Goal: Contribute content: Add original content to the website for others to see

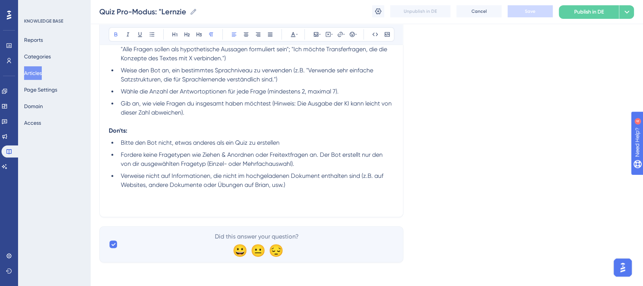
click at [38, 74] on button "Articles" at bounding box center [33, 73] width 18 height 14
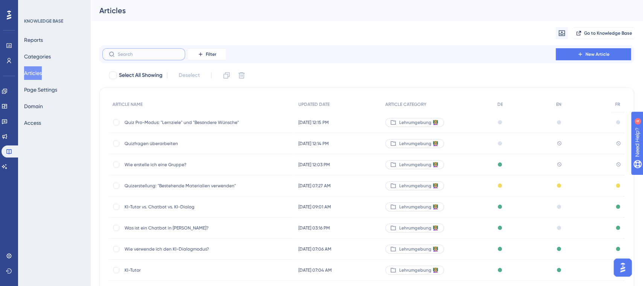
click at [128, 52] on input "text" at bounding box center [148, 54] width 61 height 5
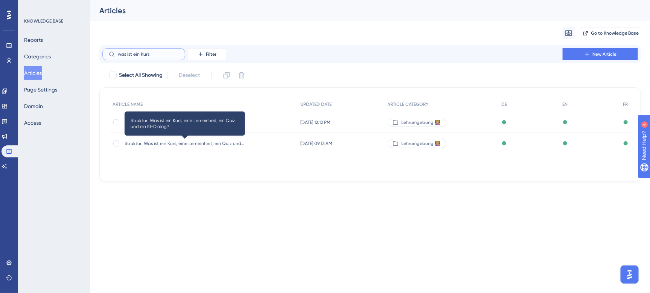
type input "was ist ein Kurs"
click at [194, 144] on span "Struktur: Was ist ein Kurs, eine Lerneinheit, ein Quiz und ein KI-Dialog?" at bounding box center [185, 143] width 120 height 6
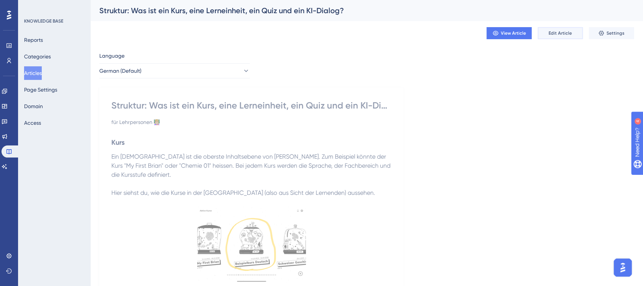
click at [553, 34] on span "Edit Article" at bounding box center [560, 33] width 23 height 6
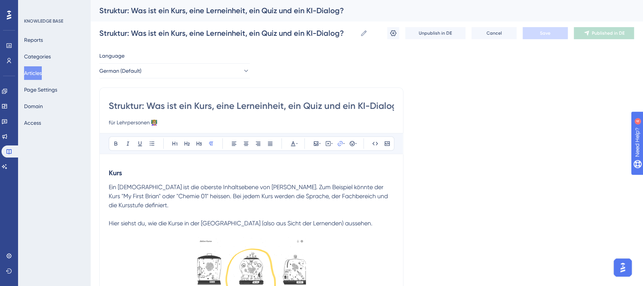
scroll to position [515, 0]
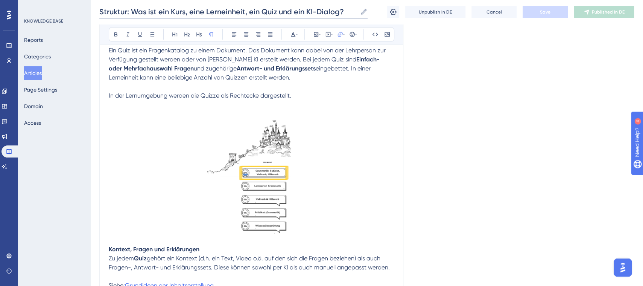
click at [274, 11] on input "Struktur: Was ist ein Kurs, eine Lerneinheit, ein Quiz und ein KI-Dialog?" at bounding box center [228, 11] width 258 height 11
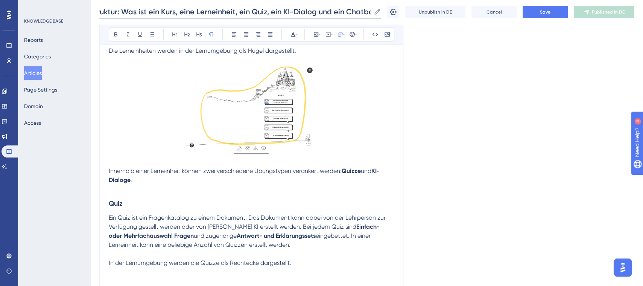
scroll to position [386, 0]
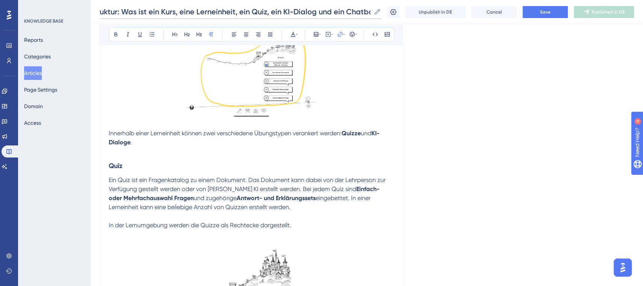
type input "Struktur: Was ist ein Kurs, eine Lerneinheit, ein Quiz, ein KI-Dialog und ein C…"
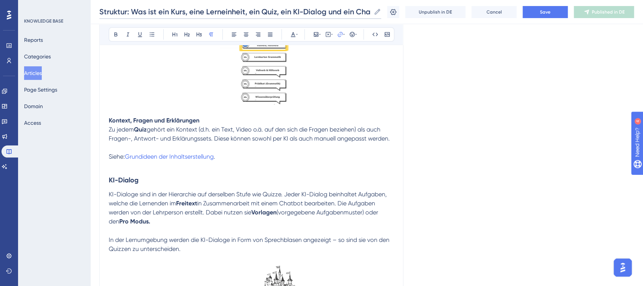
scroll to position [651, 0]
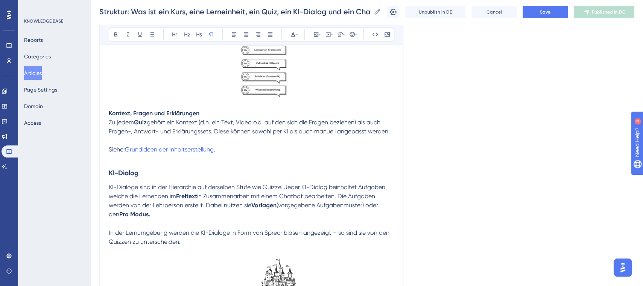
click at [234, 246] on p at bounding box center [251, 250] width 285 height 9
drag, startPoint x: 140, startPoint y: 242, endPoint x: 102, endPoint y: 242, distance: 38.8
click at [117, 35] on icon at bounding box center [116, 34] width 6 height 6
click at [154, 264] on p at bounding box center [251, 268] width 285 height 9
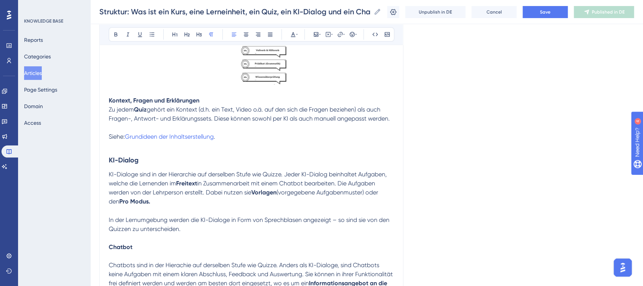
scroll to position [664, 0]
click at [253, 277] on p "Chatbots sind in der Hierachie auf derselben Stufe wie Quizze. Anders als KI-Di…" at bounding box center [251, 282] width 285 height 45
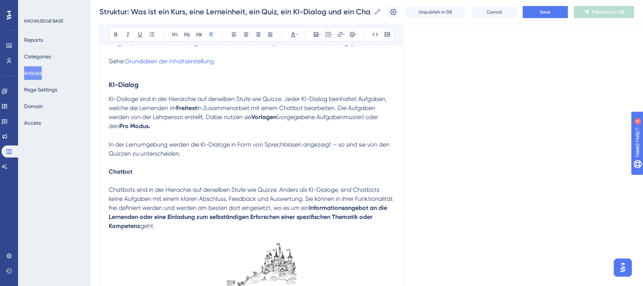
scroll to position [735, 0]
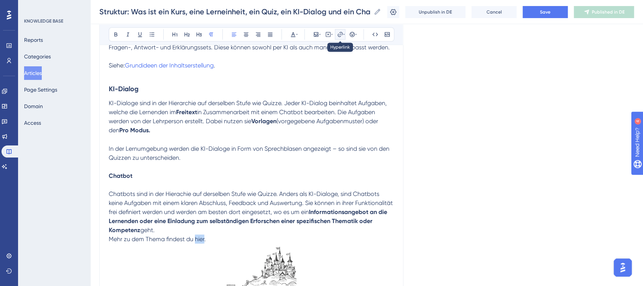
click at [340, 35] on icon at bounding box center [340, 34] width 6 height 6
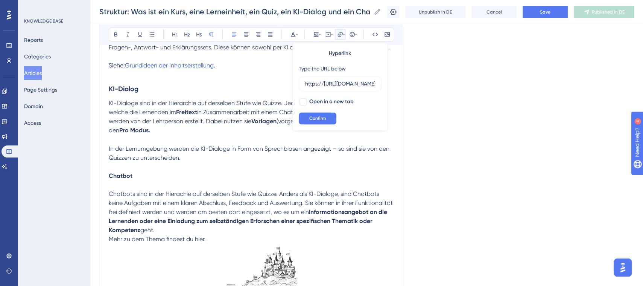
scroll to position [0, 127]
type input "https://https://help.brian.study/de/articles/16572-was-ist-ein-chatbot-in-brian"
click at [303, 101] on div at bounding box center [303, 102] width 8 height 8
checkbox input "true"
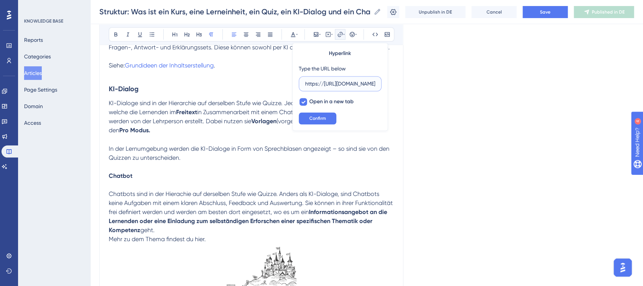
drag, startPoint x: 324, startPoint y: 82, endPoint x: 298, endPoint y: 82, distance: 25.6
click at [299, 82] on label "https://https://help.brian.study/de/articles/16572-was-ist-ein-chatbot-in-brian" at bounding box center [340, 83] width 83 height 15
click at [305, 82] on input "https://https://help.brian.study/de/articles/16572-was-ist-ein-chatbot-in-brian" at bounding box center [340, 83] width 70 height 8
click at [367, 85] on input "https://help.brian.study/de/articles/16572-was-ist-ein-chatbot-in-brian" at bounding box center [340, 83] width 70 height 8
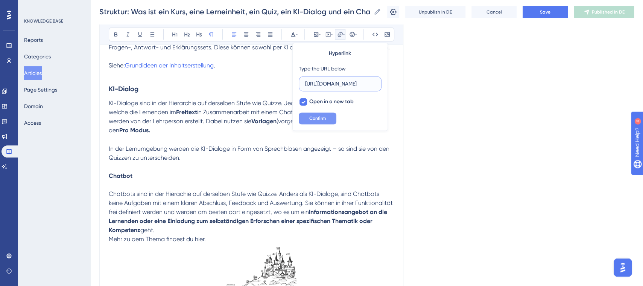
type input "https://help.brian.study/de/articles/16572-was-ist-ein-chatbot-in-brian"
click at [324, 117] on span "Confirm" at bounding box center [317, 118] width 17 height 6
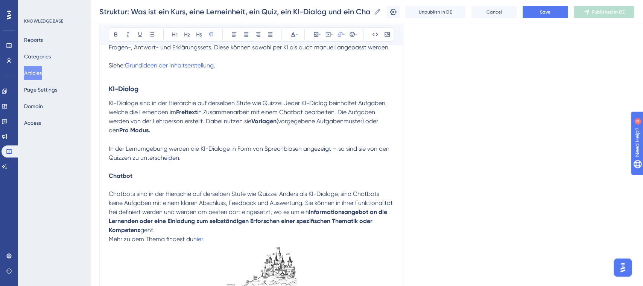
click at [308, 189] on p "Chatbots sind in der Hierachie auf derselben Stufe wie Quizze. Anders als KI-Di…" at bounding box center [251, 211] width 285 height 45
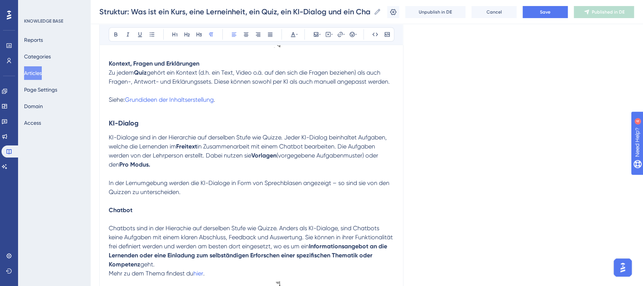
scroll to position [698, 0]
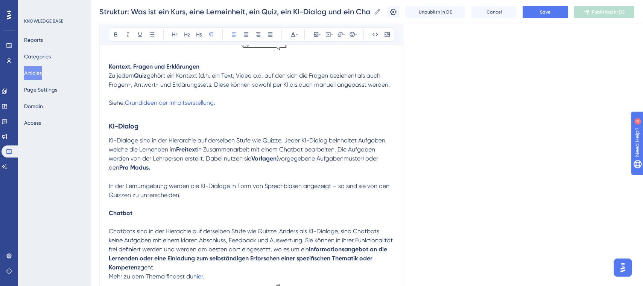
click at [239, 181] on p "In der Lernumgebung werden die KI-Dialoge in Form von Sprechblasen angezeigt – …" at bounding box center [251, 190] width 285 height 18
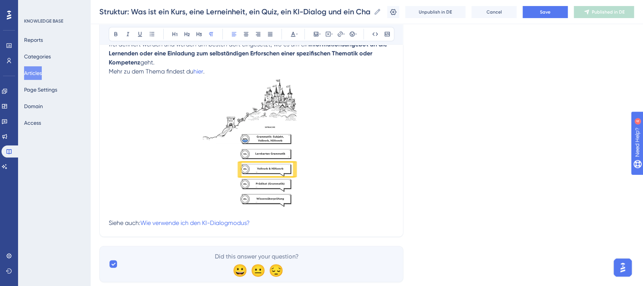
scroll to position [922, 0]
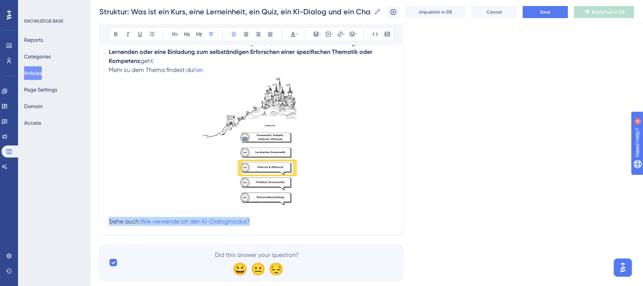
drag, startPoint x: 267, startPoint y: 204, endPoint x: 110, endPoint y: 205, distance: 157.3
click at [110, 217] on p "Siehe auch: Wie verwende ich den KI-Dialogmodus?" at bounding box center [251, 221] width 285 height 9
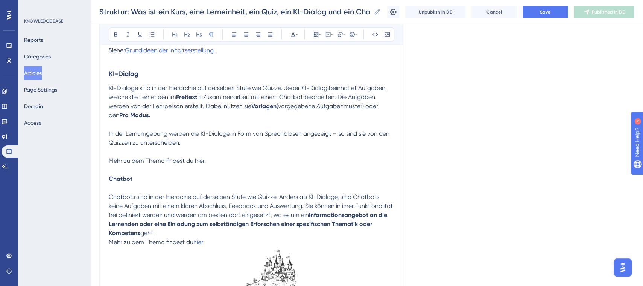
scroll to position [749, 0]
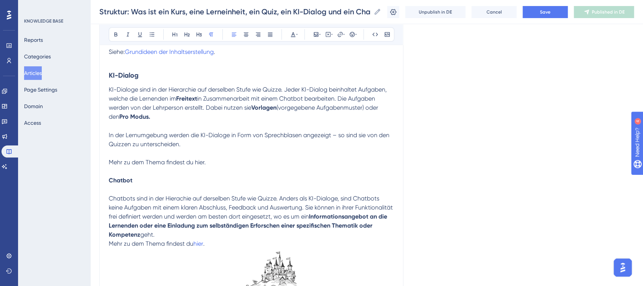
drag, startPoint x: 206, startPoint y: 142, endPoint x: 107, endPoint y: 143, distance: 98.6
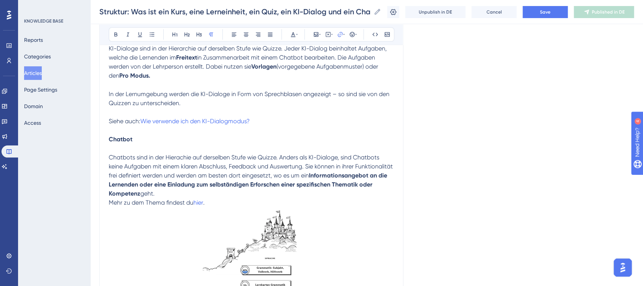
scroll to position [789, 0]
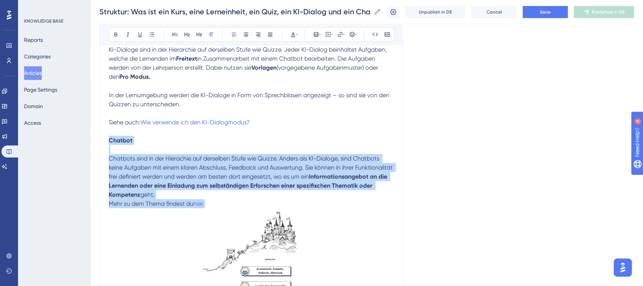
drag, startPoint x: 225, startPoint y: 183, endPoint x: 100, endPoint y: 122, distance: 138.7
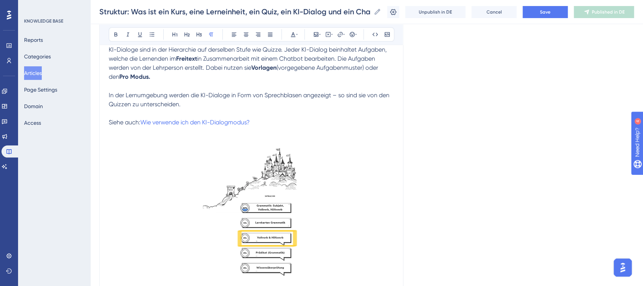
scroll to position [859, 0]
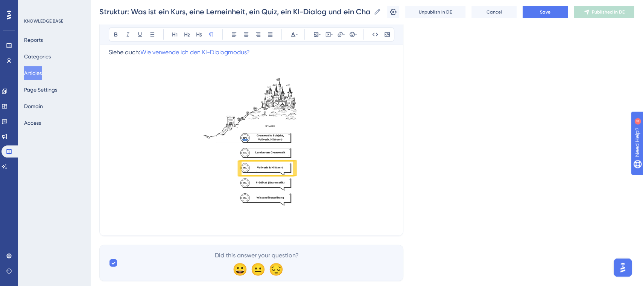
click at [246, 217] on p at bounding box center [251, 221] width 285 height 9
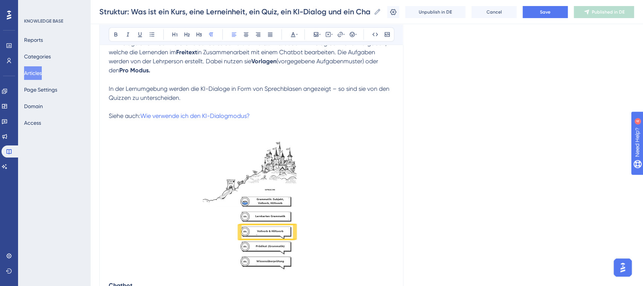
scroll to position [743, 0]
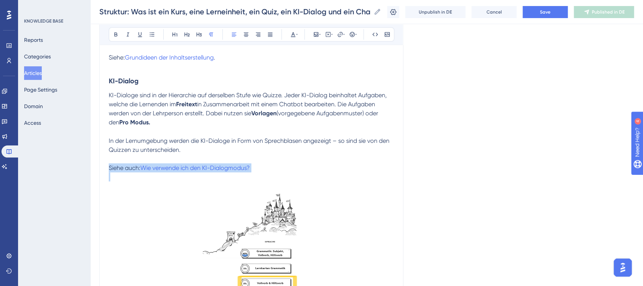
drag, startPoint x: 231, startPoint y: 147, endPoint x: 84, endPoint y: 151, distance: 146.8
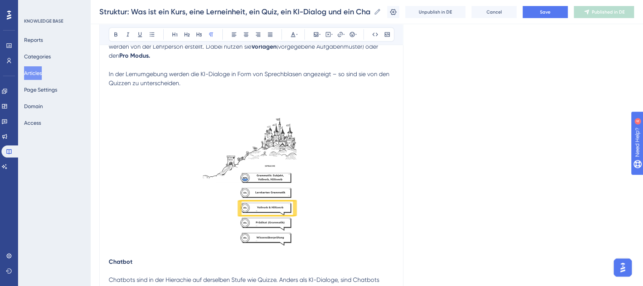
scroll to position [843, 0]
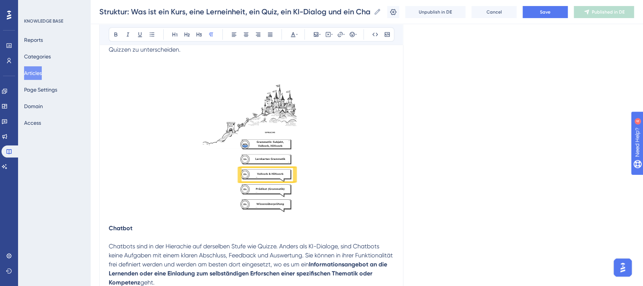
click at [128, 214] on p at bounding box center [251, 218] width 285 height 9
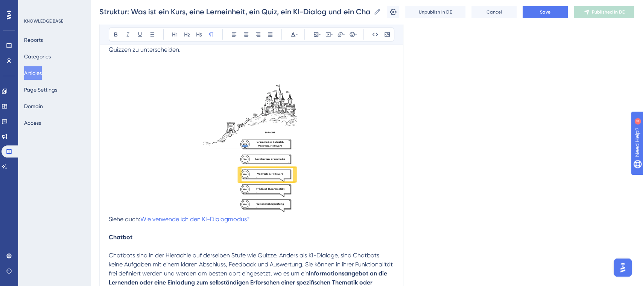
click at [283, 174] on img at bounding box center [251, 146] width 97 height 131
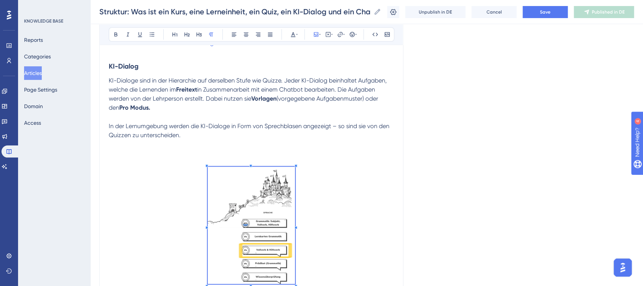
scroll to position [752, 0]
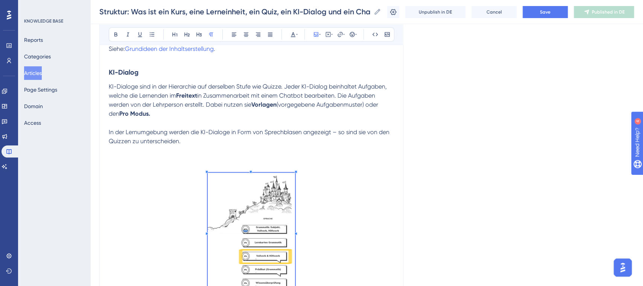
click at [180, 154] on p at bounding box center [251, 158] width 285 height 9
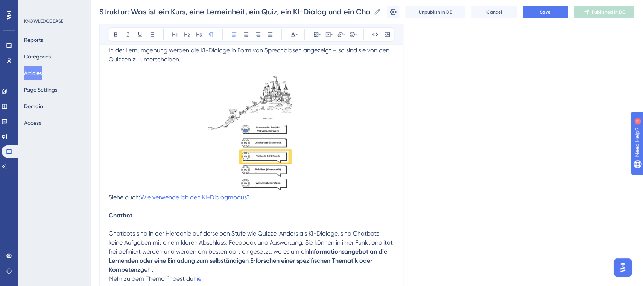
scroll to position [836, 0]
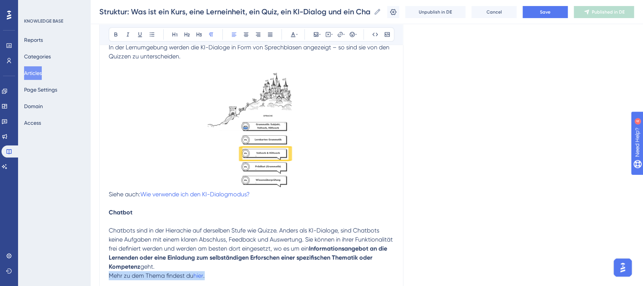
drag, startPoint x: 222, startPoint y: 256, endPoint x: 110, endPoint y: 256, distance: 111.7
click at [110, 271] on p "Mehr zu dem Thema findest du hier ." at bounding box center [251, 275] width 285 height 9
click at [124, 271] on span "Mehr zu dem Thema findest du" at bounding box center [151, 274] width 85 height 7
drag, startPoint x: 169, startPoint y: 255, endPoint x: 109, endPoint y: 261, distance: 60.5
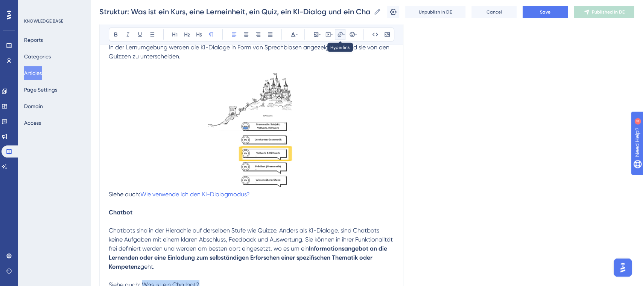
click at [339, 32] on icon at bounding box center [340, 34] width 6 height 6
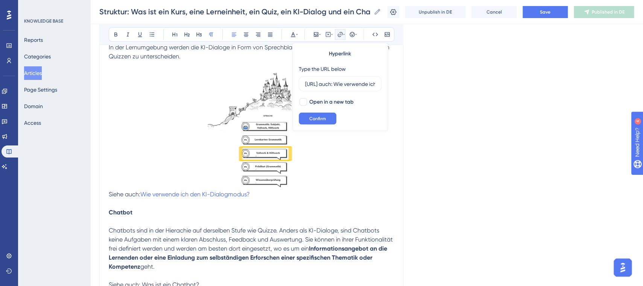
scroll to position [0, 75]
type input "https://Siehe auch: Wie verwende ich den KI-Dialogmodus?"
drag, startPoint x: 375, startPoint y: 83, endPoint x: 259, endPoint y: 87, distance: 116.7
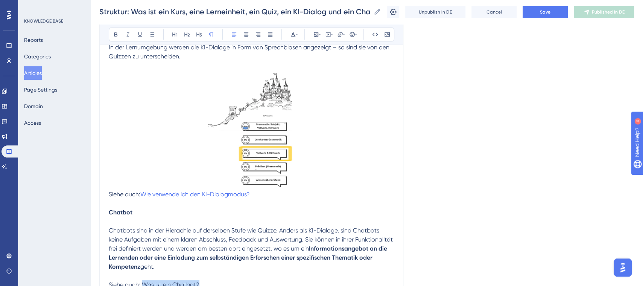
drag, startPoint x: 143, startPoint y: 265, endPoint x: 198, endPoint y: 267, distance: 55.4
click at [198, 280] on span "Siehe auch: Was ist ein Chatbot?" at bounding box center [154, 283] width 91 height 7
click at [339, 33] on icon at bounding box center [340, 34] width 6 height 6
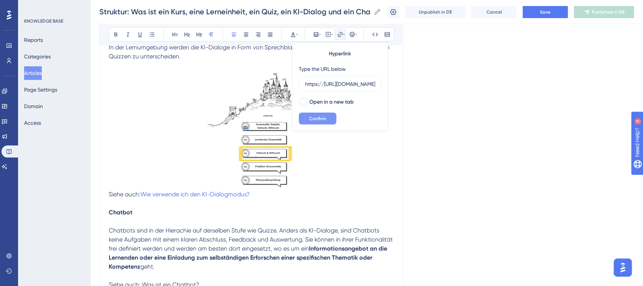
scroll to position [0, 127]
type input "https://https://help.brian.study/de/articles/16572-was-ist-ein-chatbot-in-brian"
click at [302, 102] on div at bounding box center [303, 102] width 8 height 8
checkbox input "true"
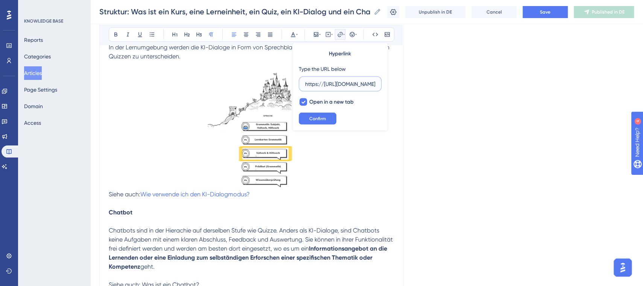
drag, startPoint x: 325, startPoint y: 84, endPoint x: 292, endPoint y: 87, distance: 32.5
click at [292, 87] on div "Hyperlink Type the URL below https://https://help.brian.study/de/articles/16572…" at bounding box center [340, 87] width 96 height 88
type input "https://help.brian.study/de/articles/16572-was-ist-ein-chatbot-in-brian"
click at [327, 118] on button "Confirm" at bounding box center [318, 118] width 38 height 12
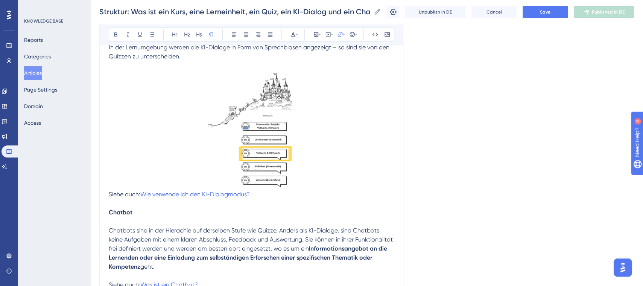
click at [331, 244] on strong "Informationsangebot an die Lernenden oder eine Einladung zum selbständigen Erfo…" at bounding box center [249, 256] width 280 height 25
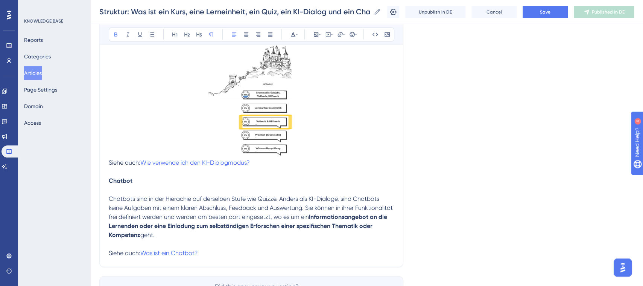
scroll to position [899, 0]
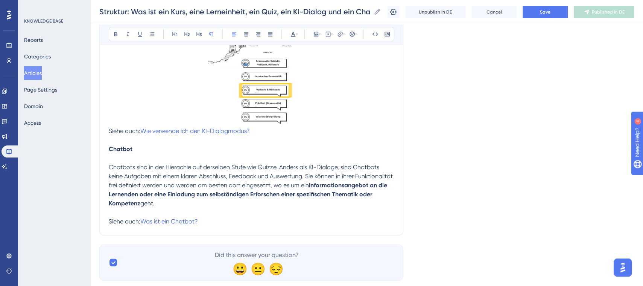
drag, startPoint x: 279, startPoint y: 149, endPoint x: 292, endPoint y: 151, distance: 13.7
click at [279, 163] on span "Chatbots sind in der Hierachie auf derselben Stufe wie Quizze. Anders als KI-Di…" at bounding box center [252, 175] width 286 height 25
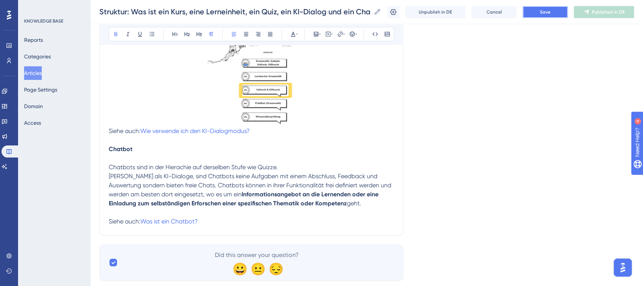
click at [550, 8] on button "Save" at bounding box center [545, 12] width 45 height 12
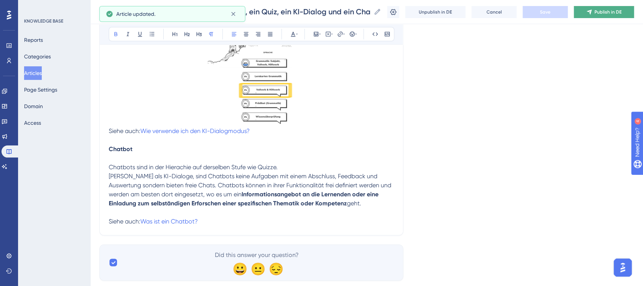
click at [615, 12] on span "Publish in DE" at bounding box center [607, 12] width 27 height 6
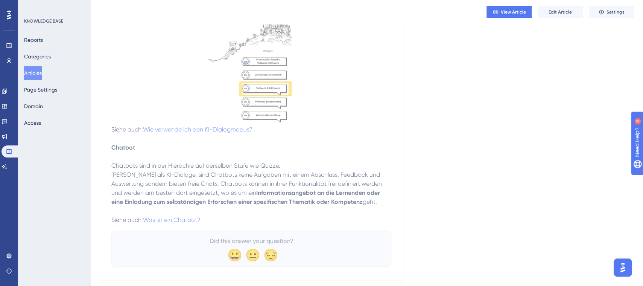
click at [193, 174] on span "Anders als KI-Dialoge, sind Chatbots keine Aufgaben mit einem Abschluss, Feedba…" at bounding box center [247, 183] width 272 height 25
click at [570, 8] on button "Edit Article" at bounding box center [560, 12] width 45 height 12
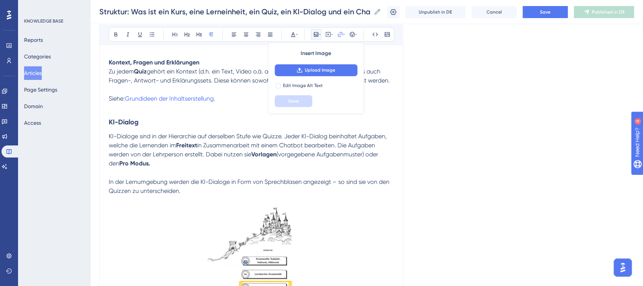
scroll to position [678, 0]
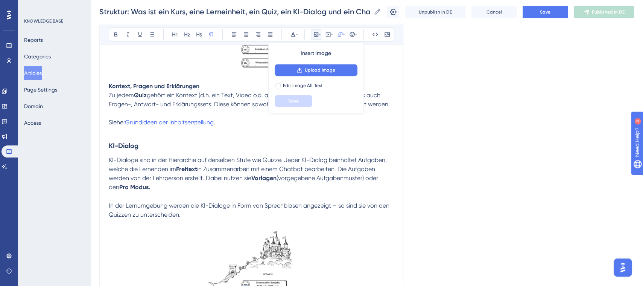
click at [128, 141] on strong "KI-Dialog" at bounding box center [124, 145] width 30 height 8
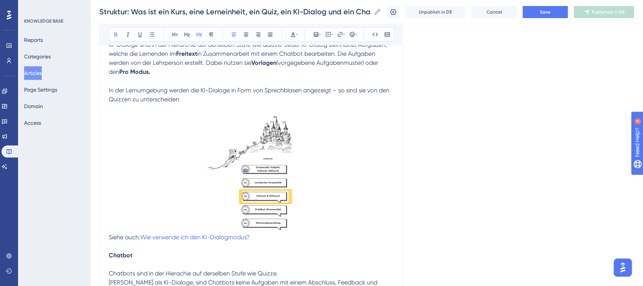
scroll to position [810, 0]
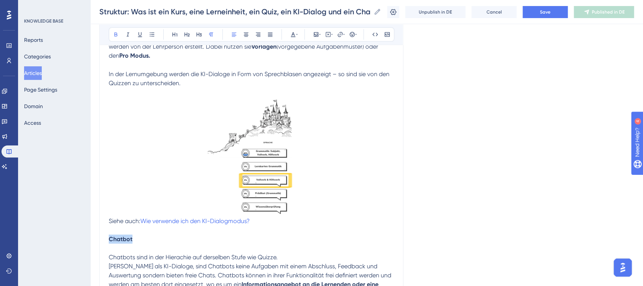
drag, startPoint x: 119, startPoint y: 223, endPoint x: 105, endPoint y: 222, distance: 13.6
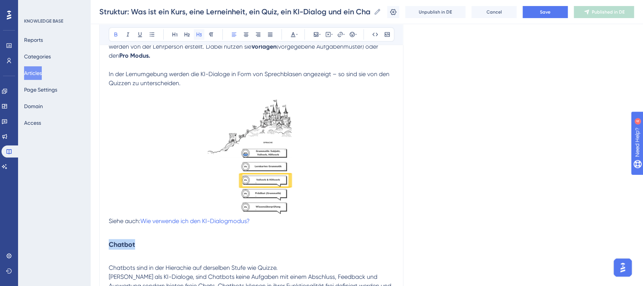
click at [197, 35] on icon at bounding box center [199, 34] width 6 height 6
click at [235, 234] on h3 "Chatbot" at bounding box center [251, 244] width 285 height 20
click at [150, 234] on h3 "Chatbot" at bounding box center [251, 244] width 285 height 20
click at [137, 254] on p at bounding box center [251, 258] width 285 height 9
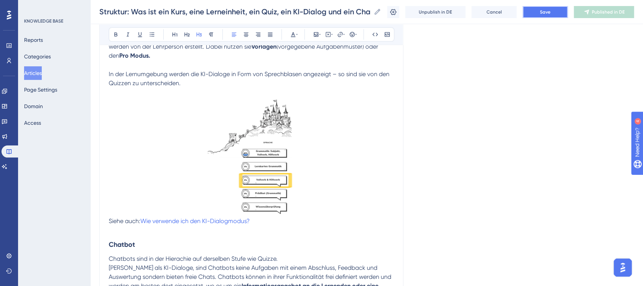
click at [546, 12] on button "Save" at bounding box center [545, 12] width 45 height 12
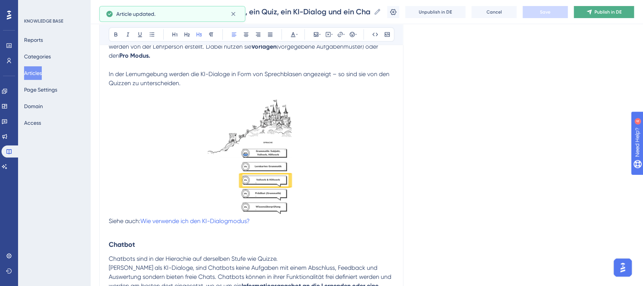
click at [592, 13] on icon at bounding box center [589, 12] width 6 height 6
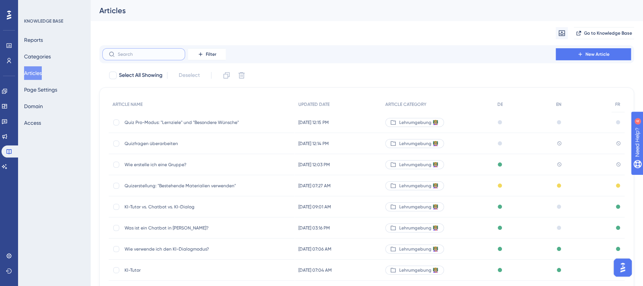
click at [158, 52] on input "text" at bounding box center [148, 54] width 61 height 5
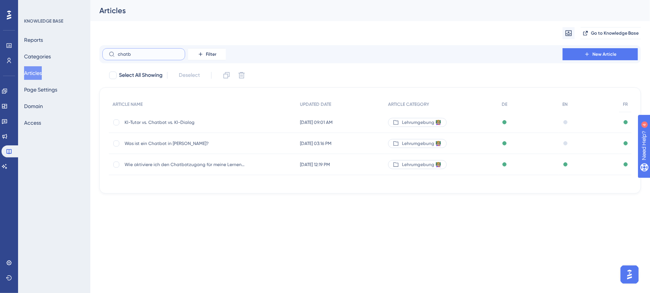
type input "chatb"
click at [172, 142] on span "Was ist ein Chatbot in [PERSON_NAME]?" at bounding box center [185, 143] width 120 height 6
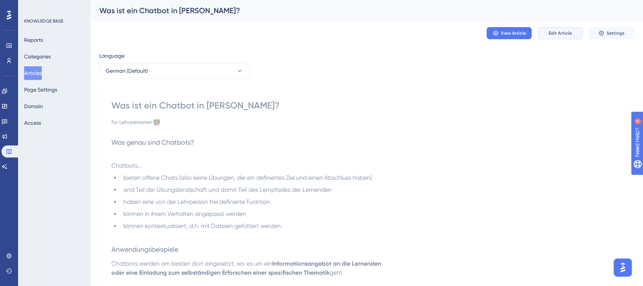
click at [570, 32] on span "Edit Article" at bounding box center [560, 33] width 23 height 6
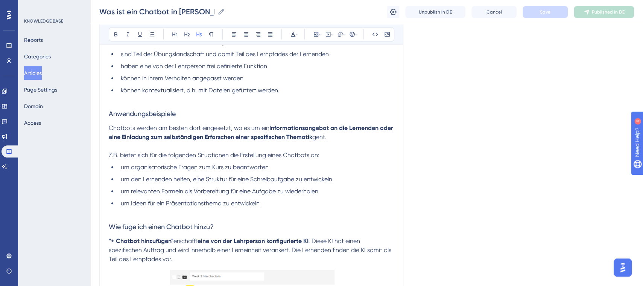
scroll to position [160, 0]
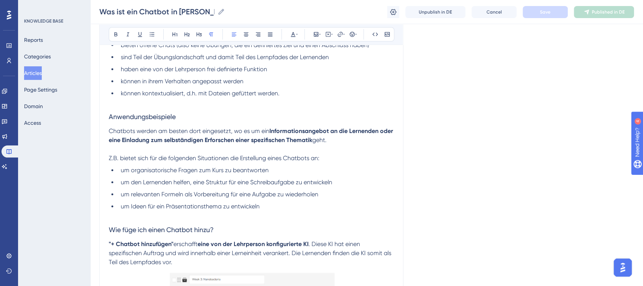
drag, startPoint x: 365, startPoint y: 141, endPoint x: 337, endPoint y: 137, distance: 27.5
click at [337, 137] on p "Chatbots werden am besten dort eingesetzt, wo es um ein Informationsangebot an …" at bounding box center [251, 135] width 285 height 18
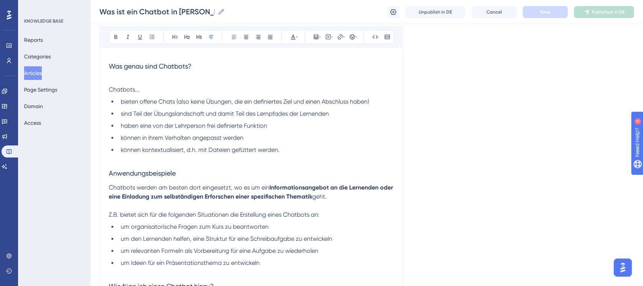
scroll to position [102, 0]
click at [245, 199] on strong "Informationsangebot an die Lernenden oder eine Einladung zum selbständigen Erfo…" at bounding box center [252, 193] width 286 height 16
drag, startPoint x: 138, startPoint y: 189, endPoint x: 350, endPoint y: 197, distance: 212.3
click at [350, 197] on p "Chatbots werden am besten dort eingesetzt, wo es um ein Informationsangebot an …" at bounding box center [251, 193] width 285 height 18
copy p "werden am besten dort eingesetzt, wo es um ein Informationsangebot an die Lerne…"
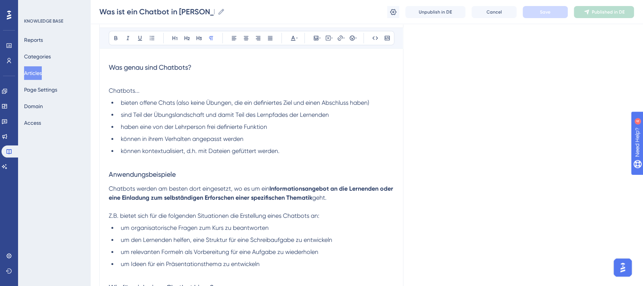
click at [285, 209] on p at bounding box center [251, 206] width 285 height 9
click at [327, 197] on span "geht." at bounding box center [319, 197] width 14 height 7
click at [553, 11] on button "Save" at bounding box center [545, 12] width 45 height 12
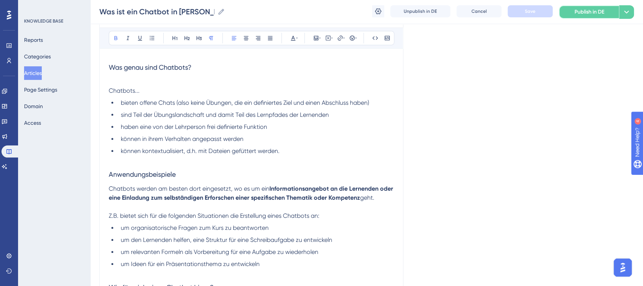
click at [582, 12] on span "Publish in DE" at bounding box center [590, 12] width 30 height 9
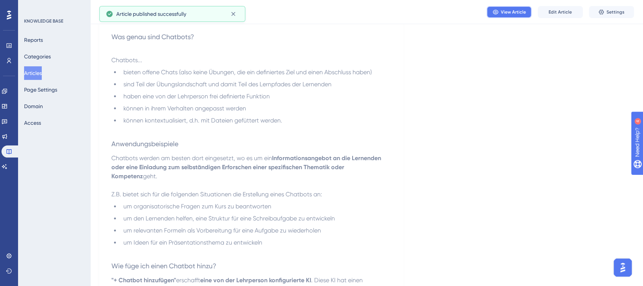
click at [517, 12] on span "View Article" at bounding box center [513, 12] width 25 height 6
